Goal: Find specific page/section

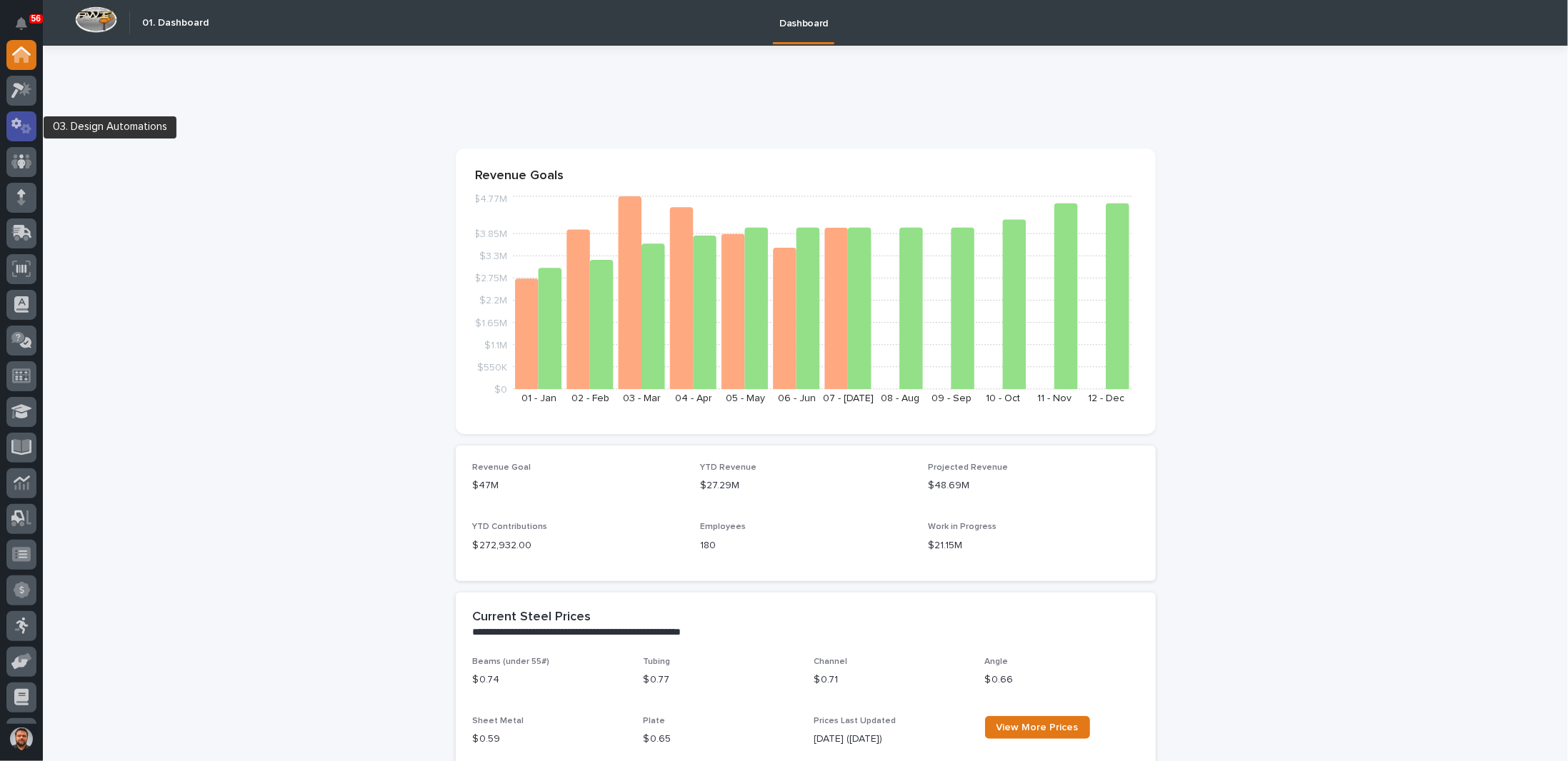
click at [30, 128] on icon at bounding box center [26, 129] width 10 height 10
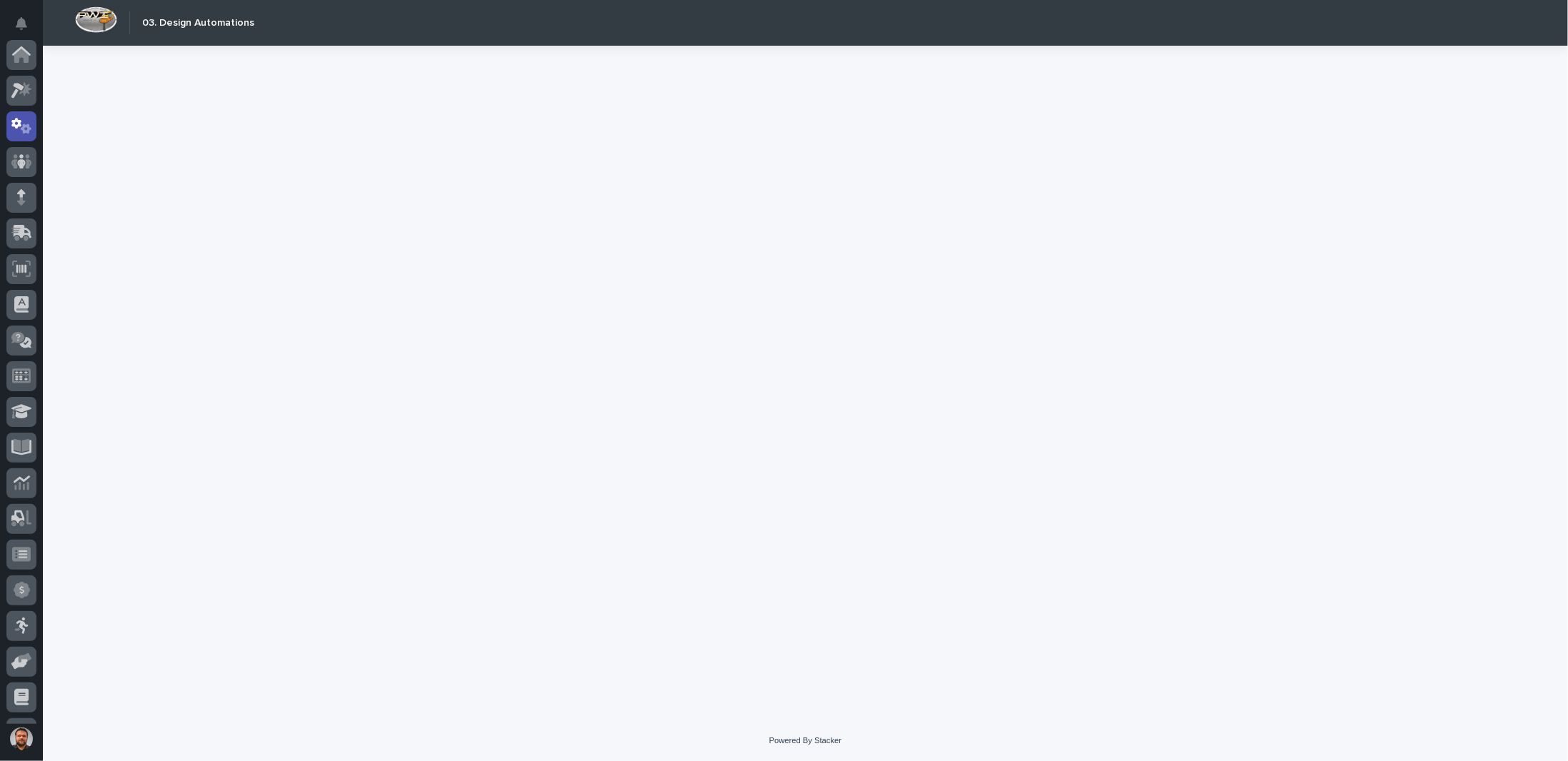
scroll to position [71, 0]
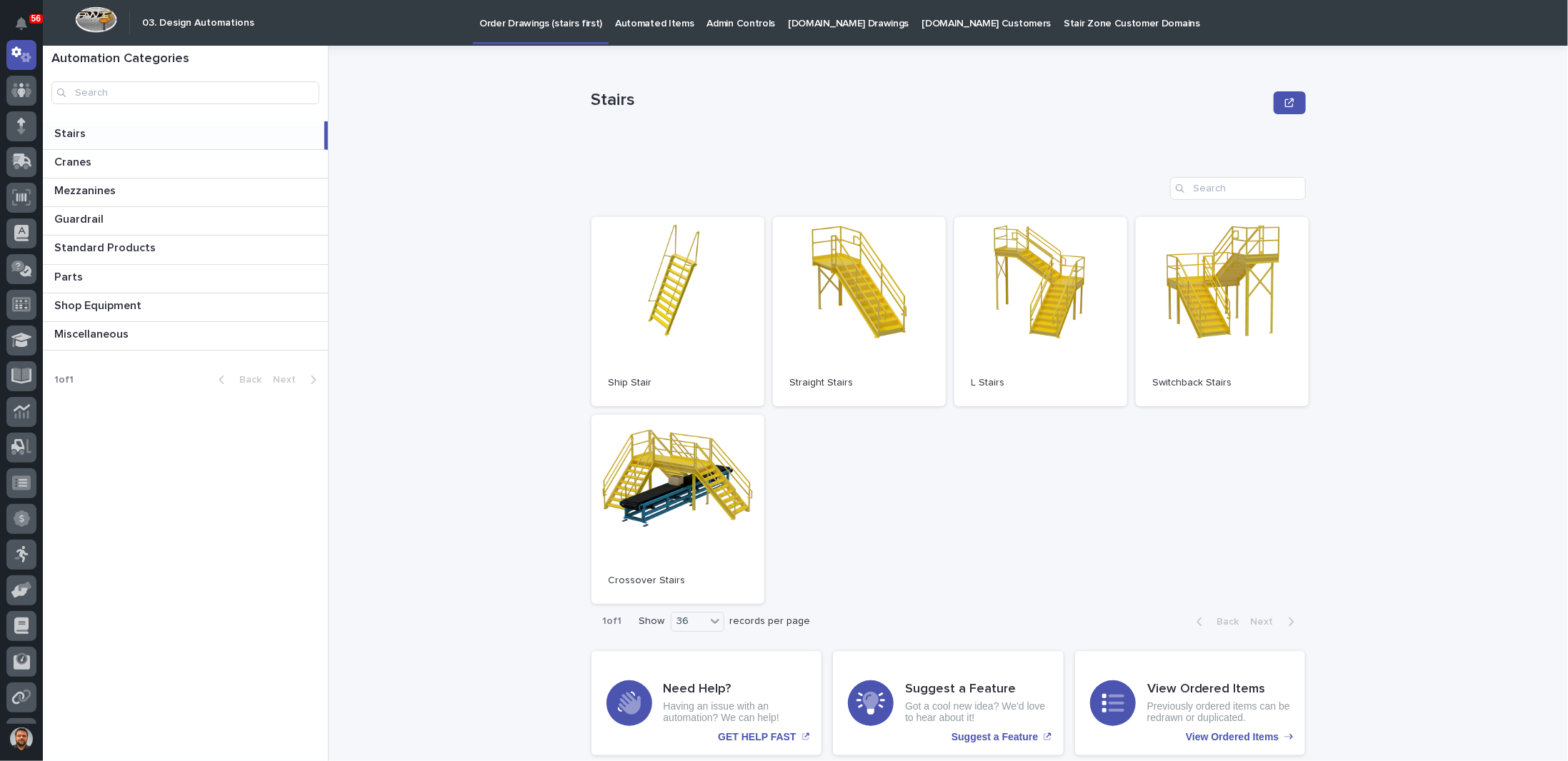
click at [937, 16] on p "[DOMAIN_NAME] Customers" at bounding box center [986, 14] width 130 height 30
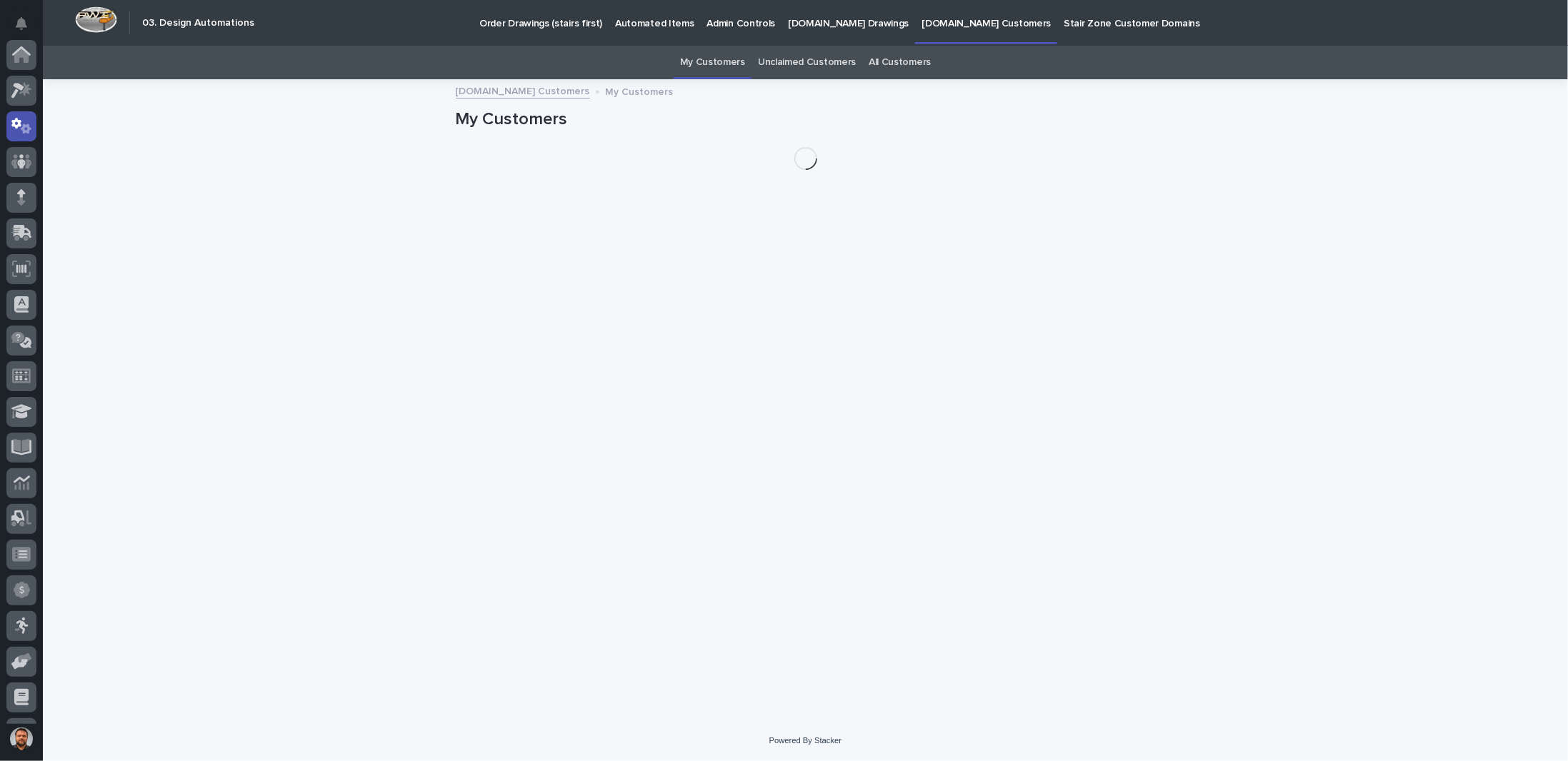
scroll to position [71, 0]
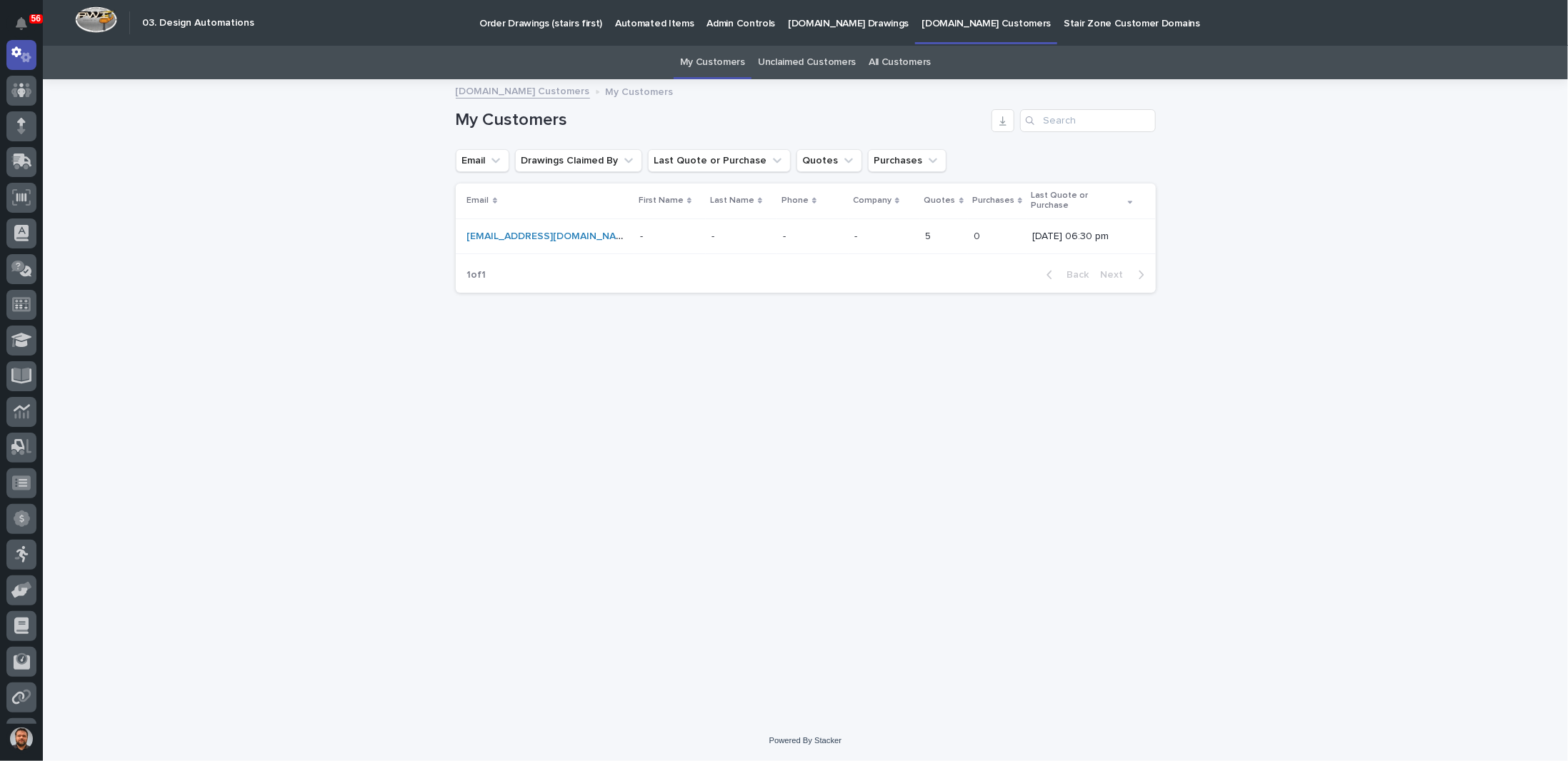
click at [854, 23] on p "[DOMAIN_NAME] Drawings" at bounding box center [848, 14] width 121 height 30
